Goal: Complete Application Form: Complete application form

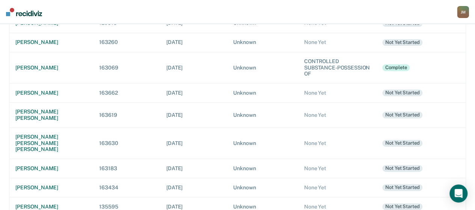
scroll to position [418, 0]
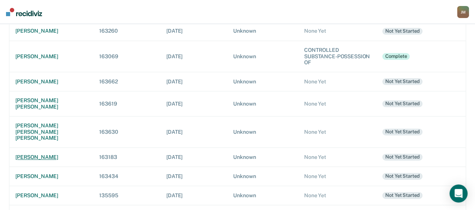
click at [46, 154] on div "[PERSON_NAME]" at bounding box center [51, 157] width 72 height 6
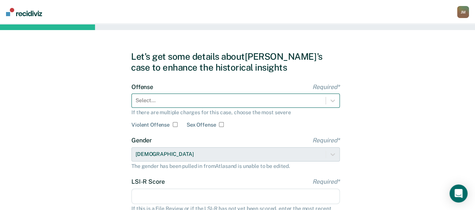
click at [252, 101] on div "Select..." at bounding box center [235, 101] width 208 height 14
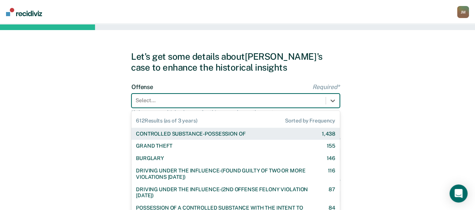
scroll to position [32, 0]
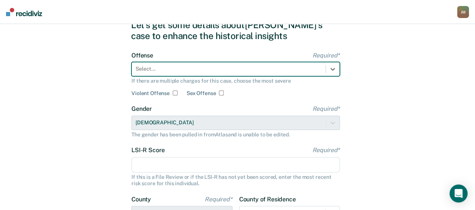
click at [232, 75] on div "Select..." at bounding box center [235, 69] width 208 height 14
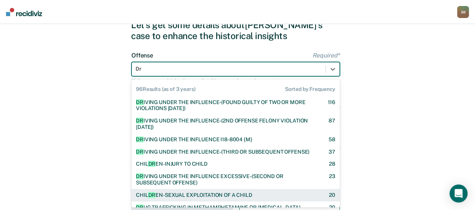
type input "Dr"
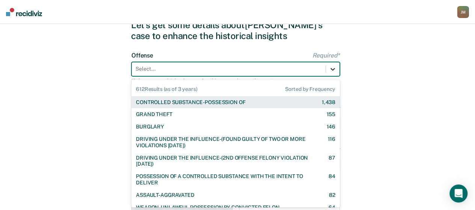
click at [334, 69] on icon at bounding box center [333, 69] width 5 height 3
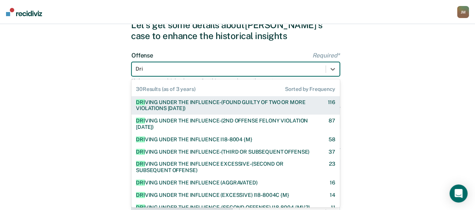
type input "Driv"
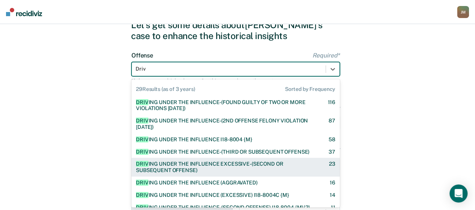
click at [221, 166] on div "DRIV ING UNDER THE INFLUENCE EXCESSIVE-(SECOND OR SUBSEQUENT OFFENSE)" at bounding box center [226, 167] width 180 height 13
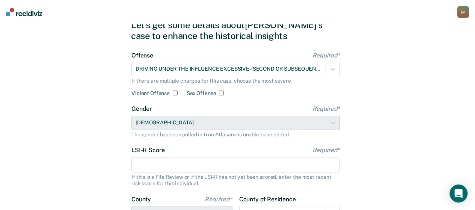
click at [158, 163] on input "LSI-R Score Required*" at bounding box center [235, 165] width 208 height 16
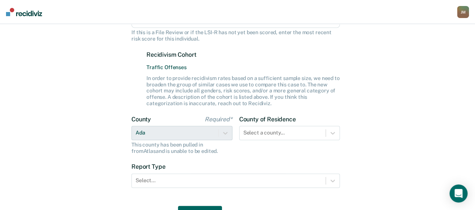
scroll to position [177, 0]
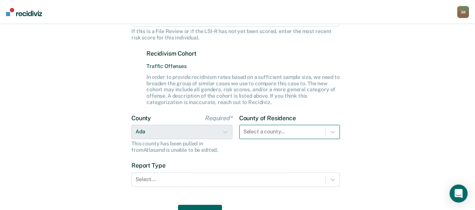
type input "16"
click at [278, 130] on div "Select a county..." at bounding box center [289, 132] width 101 height 14
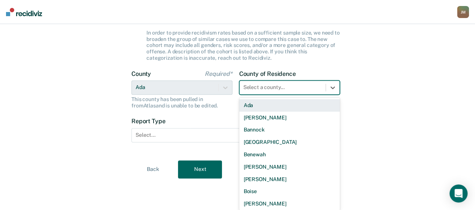
click at [258, 101] on div "Ada" at bounding box center [289, 105] width 101 height 12
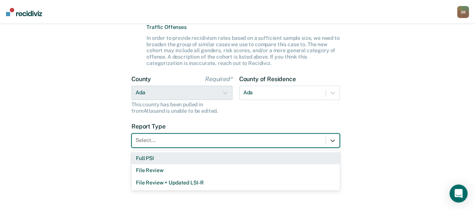
click at [167, 142] on div at bounding box center [229, 140] width 186 height 8
click at [159, 157] on div "Full PSI" at bounding box center [235, 158] width 208 height 12
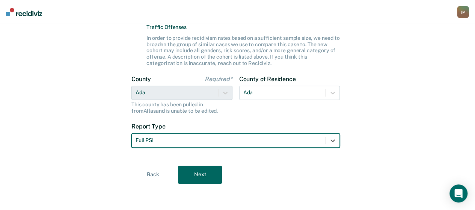
click at [212, 173] on button "Next" at bounding box center [200, 175] width 44 height 18
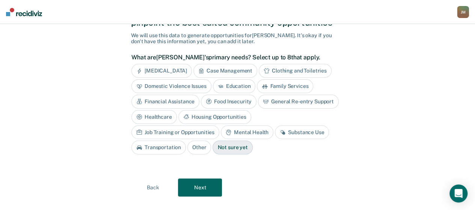
scroll to position [46, 0]
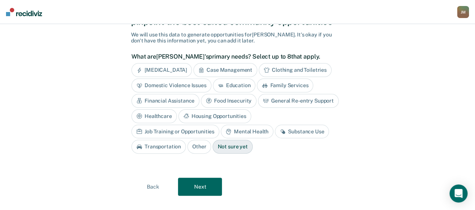
click at [248, 66] on div "Case Management" at bounding box center [225, 70] width 64 height 14
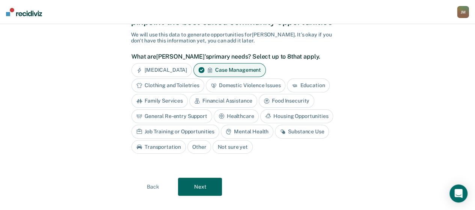
click at [291, 134] on div "Substance Use" at bounding box center [302, 132] width 54 height 14
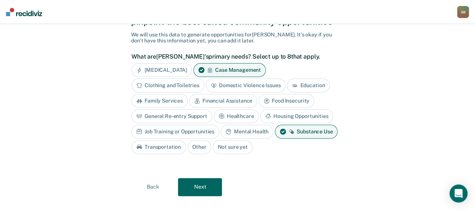
click at [205, 184] on button "Next" at bounding box center [200, 187] width 44 height 18
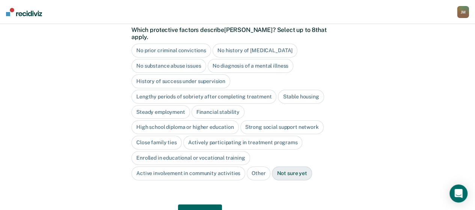
scroll to position [79, 0]
click at [267, 59] on div "No diagnosis of a mental illness" at bounding box center [251, 66] width 86 height 14
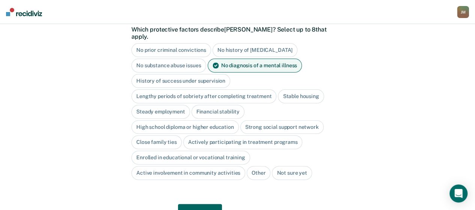
click at [293, 89] on div "Stable housing" at bounding box center [301, 96] width 46 height 14
click at [173, 105] on div "Steady employment" at bounding box center [160, 112] width 59 height 14
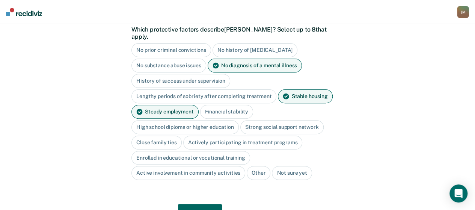
click at [212, 105] on div "Financial stability" at bounding box center [226, 112] width 53 height 14
click at [200, 120] on div "High school diploma or higher education" at bounding box center [184, 127] width 107 height 14
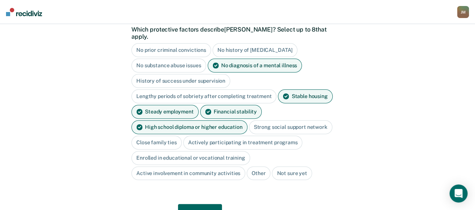
click at [266, 120] on div "Strong social support network" at bounding box center [290, 127] width 83 height 14
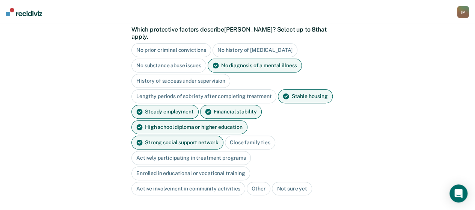
click at [238, 151] on div "Actively participating in treatment programs" at bounding box center [190, 158] width 119 height 14
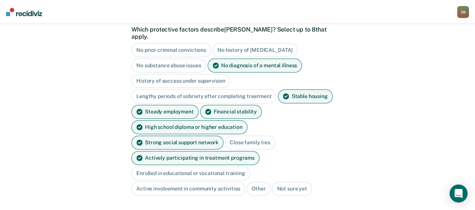
click at [196, 182] on div "Active involvement in community activities" at bounding box center [188, 189] width 114 height 14
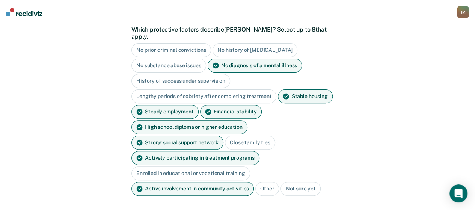
click at [225, 136] on div "Close family ties" at bounding box center [250, 143] width 50 height 14
click at [223, 136] on div "Strong social support network" at bounding box center [177, 143] width 92 height 14
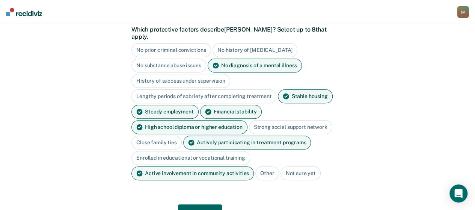
click at [149, 136] on div "Close family ties" at bounding box center [156, 143] width 50 height 14
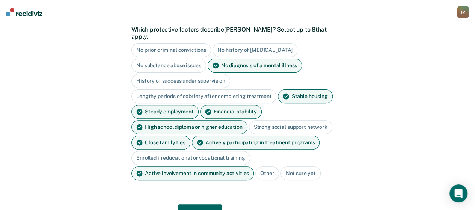
scroll to position [109, 0]
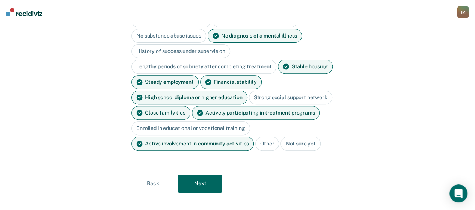
click at [204, 175] on button "Next" at bounding box center [200, 184] width 44 height 18
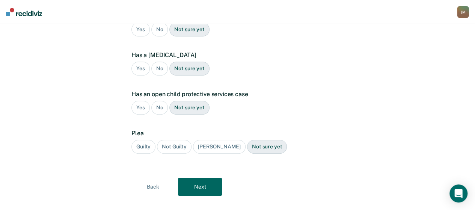
click at [160, 101] on div "No" at bounding box center [159, 108] width 17 height 14
click at [160, 62] on div "No" at bounding box center [159, 69] width 17 height 14
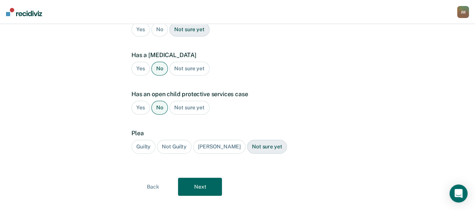
click at [141, 140] on div "Guilty" at bounding box center [143, 147] width 24 height 14
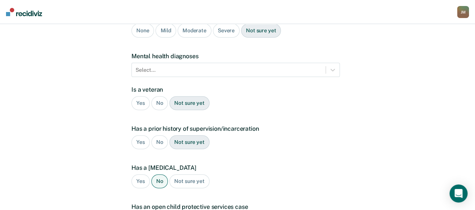
scroll to position [95, 0]
click at [144, 136] on div "Yes" at bounding box center [140, 143] width 18 height 14
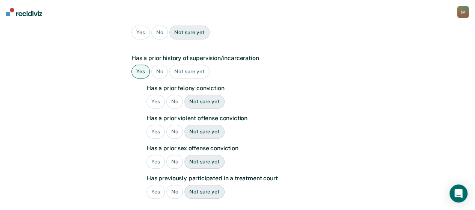
scroll to position [169, 0]
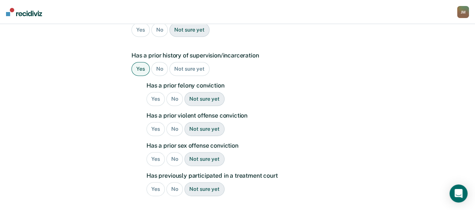
click at [177, 92] on div "No" at bounding box center [174, 99] width 17 height 14
click at [172, 152] on div "No" at bounding box center [174, 159] width 17 height 14
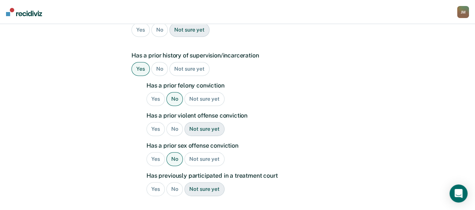
click at [175, 122] on div "No" at bounding box center [174, 129] width 17 height 14
click at [175, 182] on div "No" at bounding box center [174, 189] width 17 height 14
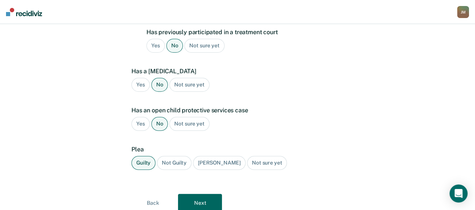
scroll to position [328, 0]
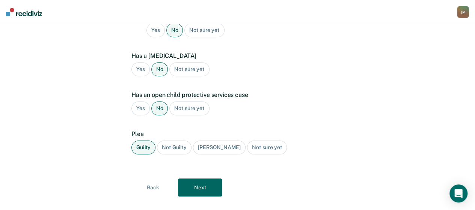
click at [213, 178] on button "Next" at bounding box center [200, 187] width 44 height 18
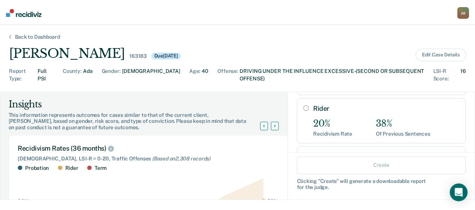
scroll to position [84, 0]
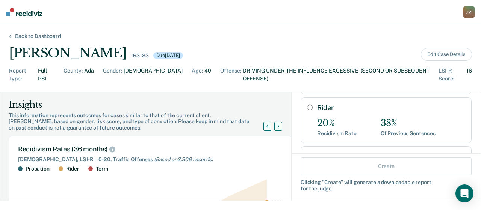
click at [305, 97] on div "Rider 20% Recidivism Rate 38% Of Previous Sentences" at bounding box center [385, 119] width 171 height 45
radio input "true"
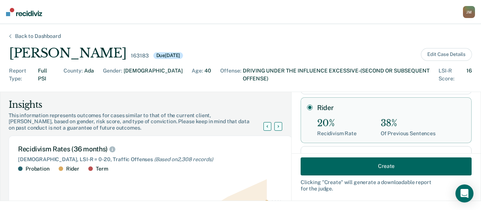
click at [398, 164] on button "Create" at bounding box center [385, 166] width 171 height 18
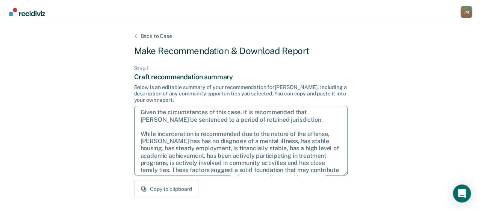
scroll to position [0, 0]
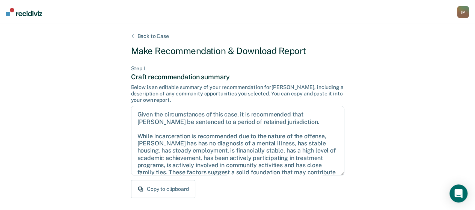
click at [131, 36] on div "Back to Case" at bounding box center [153, 36] width 50 height 6
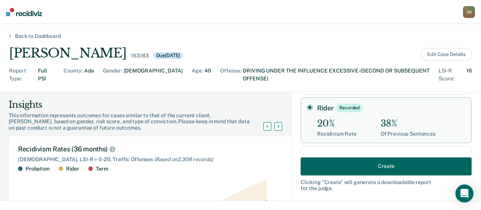
click at [307, 104] on input "Rider Recorded" at bounding box center [310, 107] width 6 height 6
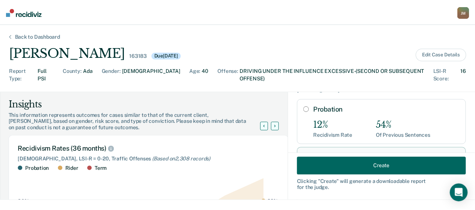
scroll to position [25, 0]
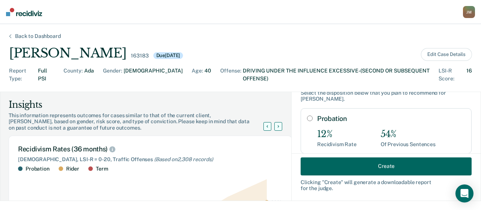
click at [307, 115] on input "Probation" at bounding box center [310, 118] width 6 height 6
radio input "true"
radio input "false"
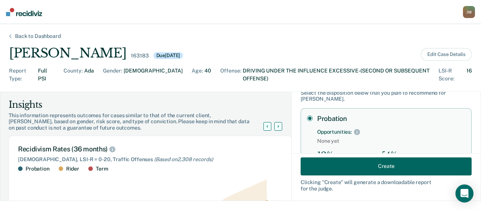
click at [361, 168] on button "Create" at bounding box center [385, 166] width 171 height 18
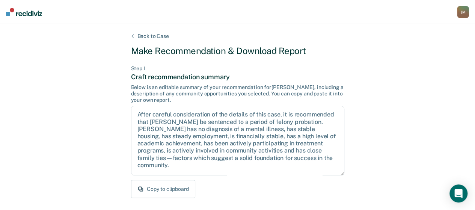
click at [181, 184] on button "Copy to clipboard" at bounding box center [163, 189] width 64 height 18
click at [181, 184] on button "Copied to clipboard" at bounding box center [164, 189] width 67 height 18
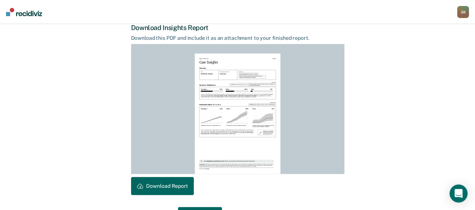
scroll to position [218, 0]
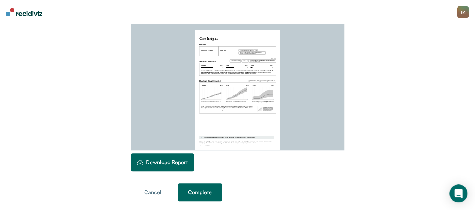
click at [186, 166] on button "Download Report" at bounding box center [162, 162] width 63 height 18
click at [204, 187] on button "Complete" at bounding box center [200, 192] width 44 height 18
